Goal: Book appointment/travel/reservation

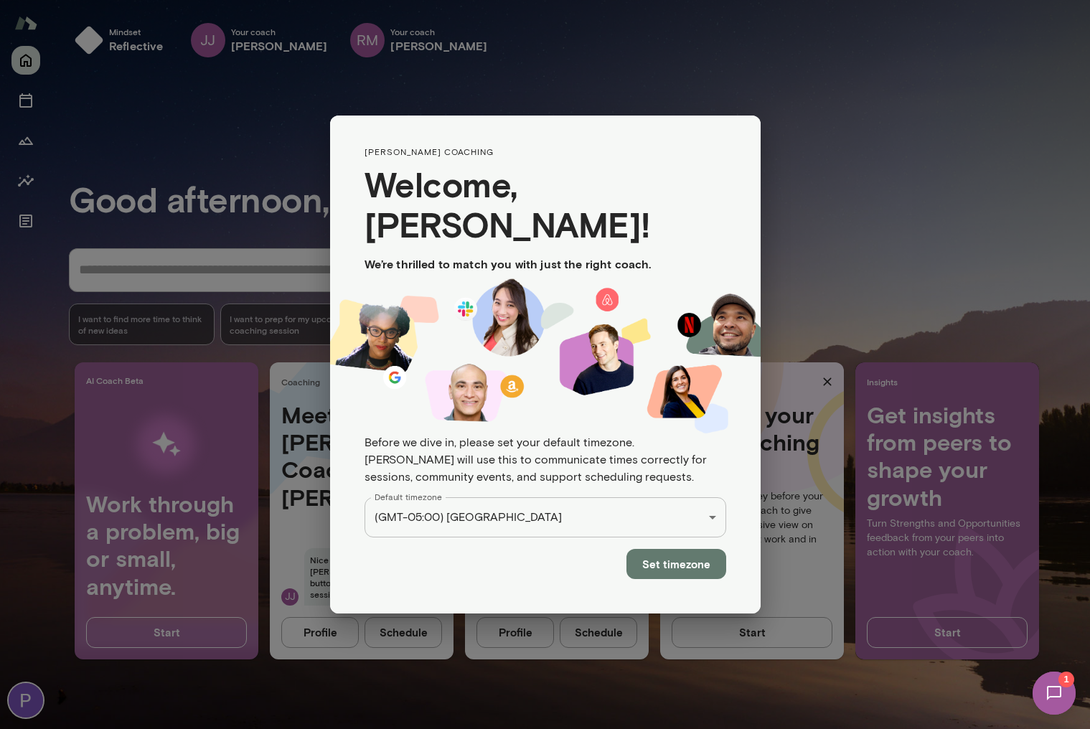
click at [693, 549] on button "Set timezone" at bounding box center [677, 564] width 100 height 30
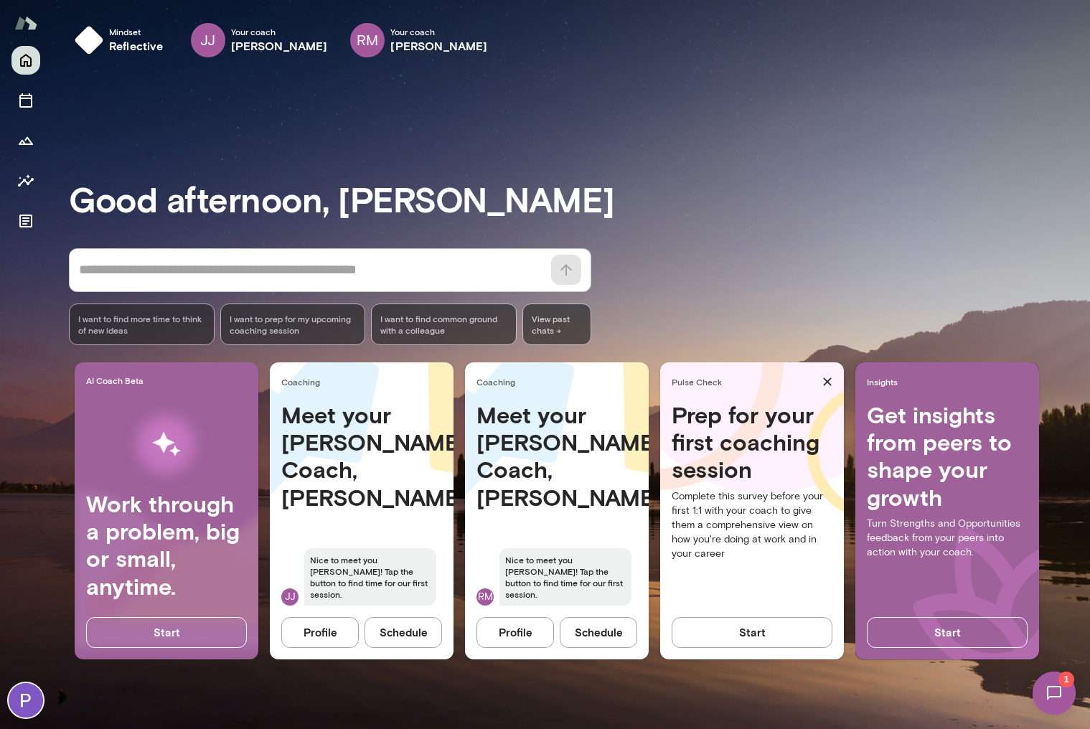
click at [311, 623] on button "Profile" at bounding box center [320, 632] width 78 height 30
click at [527, 632] on button "Profile" at bounding box center [516, 632] width 78 height 30
click at [506, 635] on button "Profile" at bounding box center [516, 632] width 78 height 30
click at [332, 638] on button "Profile" at bounding box center [320, 632] width 78 height 30
click at [364, 529] on div "Meet your [PERSON_NAME] Coach, [PERSON_NAME] to meet you [PERSON_NAME]! Tap the…" at bounding box center [362, 512] width 184 height 223
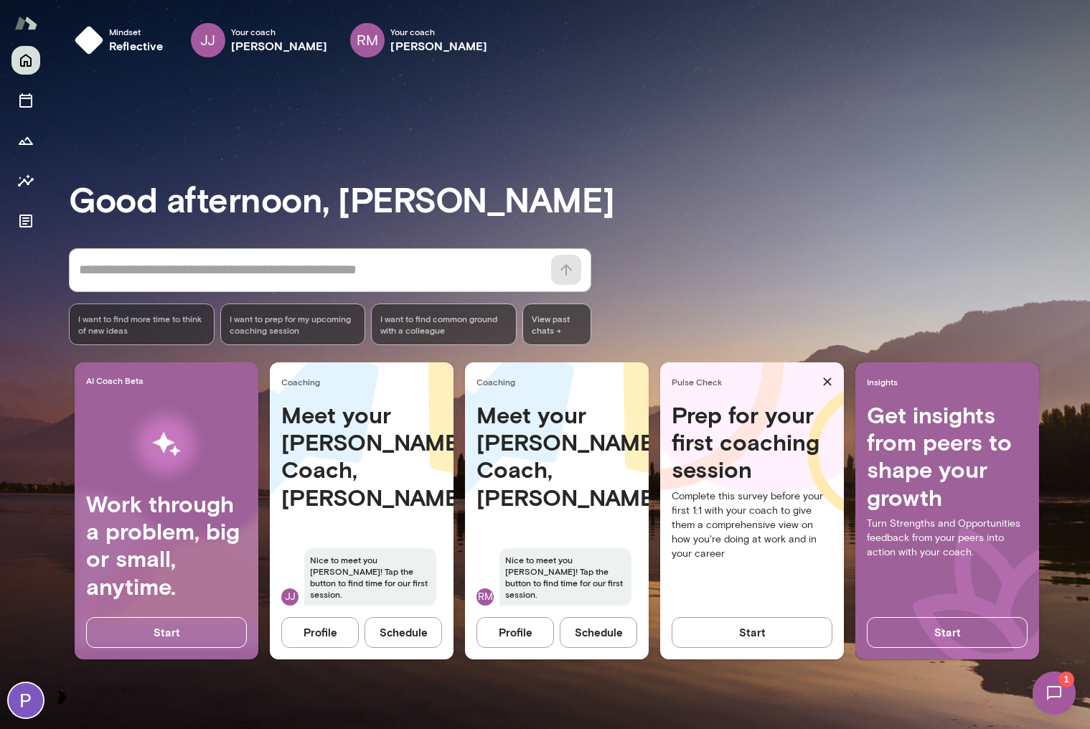
click at [406, 635] on button "Schedule" at bounding box center [404, 632] width 78 height 30
